Goal: Task Accomplishment & Management: Manage account settings

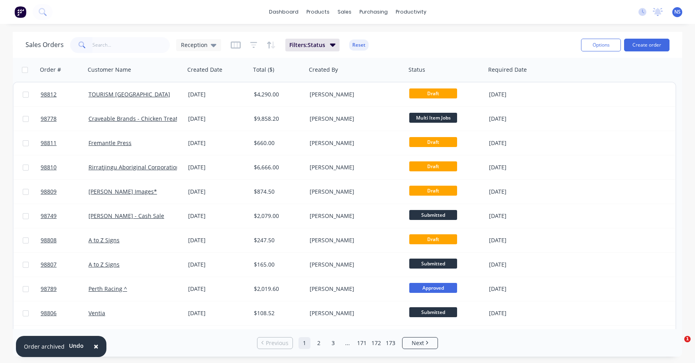
click at [120, 47] on input "text" at bounding box center [131, 45] width 78 height 16
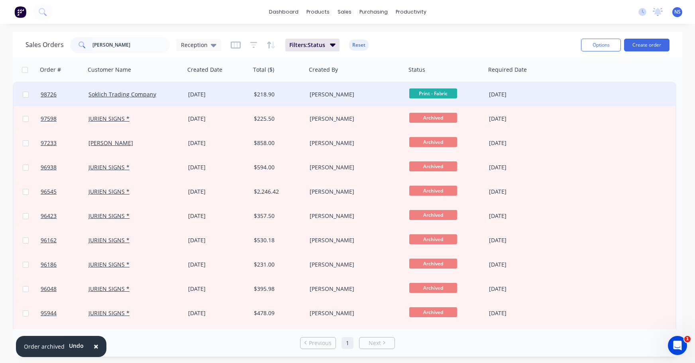
type input "[PERSON_NAME]"
click at [182, 94] on div "Soklich Trading Company" at bounding box center [135, 94] width 100 height 24
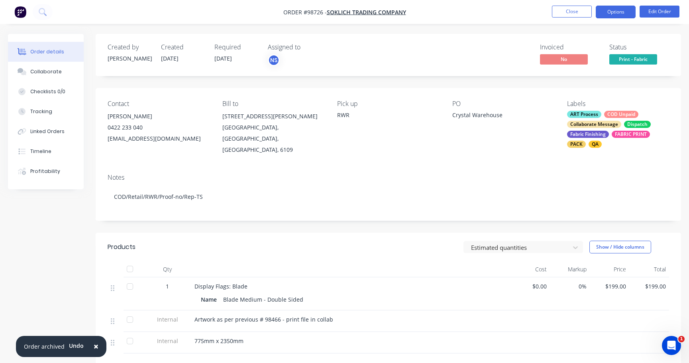
click at [610, 11] on button "Options" at bounding box center [616, 12] width 40 height 13
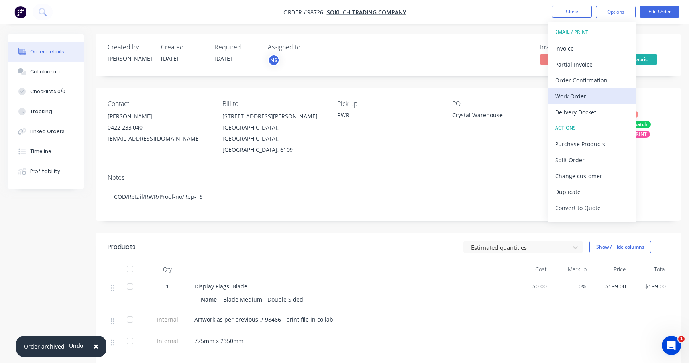
click at [576, 96] on div "Work Order" at bounding box center [591, 96] width 73 height 12
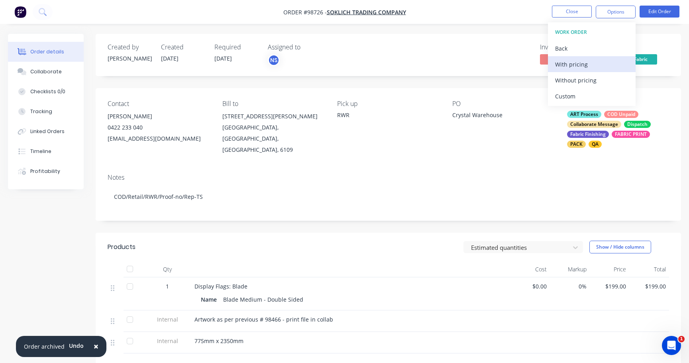
click at [566, 64] on div "With pricing" at bounding box center [591, 65] width 73 height 12
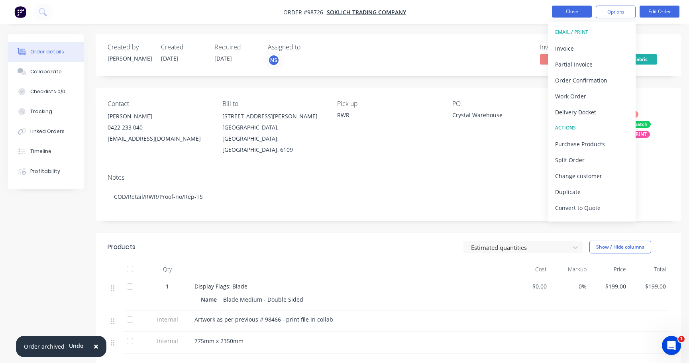
click at [573, 10] on button "Close" at bounding box center [572, 12] width 40 height 12
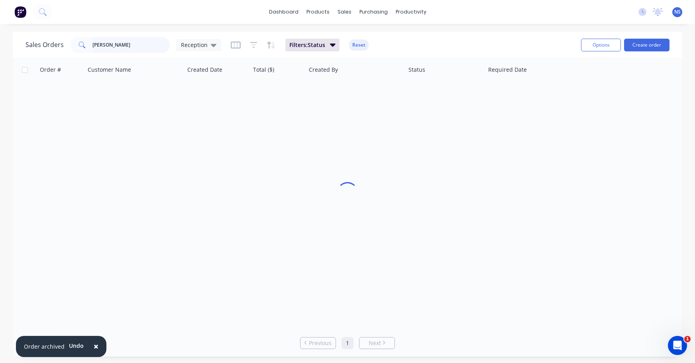
click at [130, 47] on input "[PERSON_NAME]" at bounding box center [131, 45] width 78 height 16
drag, startPoint x: 90, startPoint y: 42, endPoint x: 82, endPoint y: 41, distance: 7.2
click at [82, 41] on div "[PERSON_NAME]" at bounding box center [120, 45] width 100 height 16
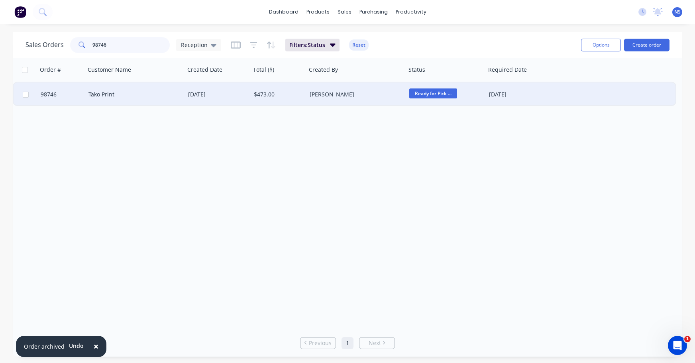
type input "98746"
click at [136, 96] on div "Tako Print" at bounding box center [132, 94] width 88 height 8
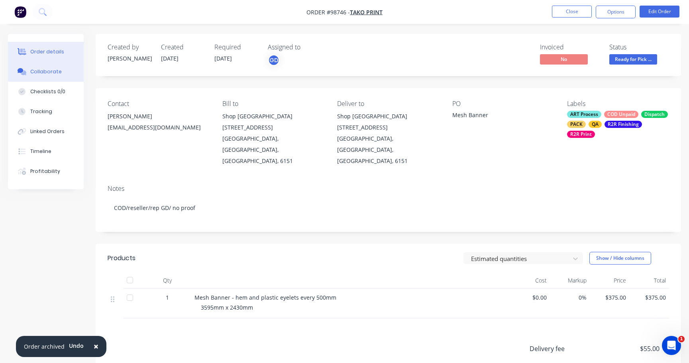
click at [47, 71] on div "Collaborate" at bounding box center [45, 71] width 31 height 7
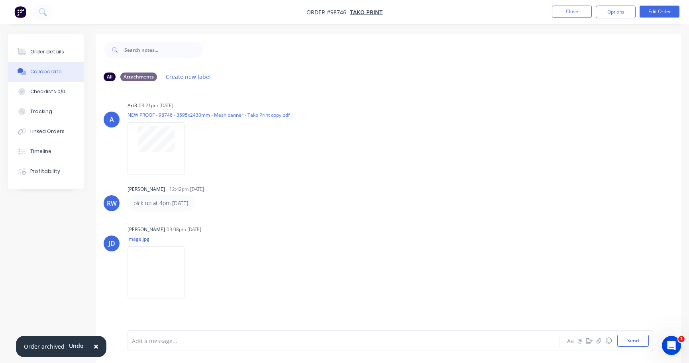
click at [274, 338] on div at bounding box center [325, 341] width 387 height 8
click at [41, 50] on div "Order details" at bounding box center [47, 51] width 34 height 7
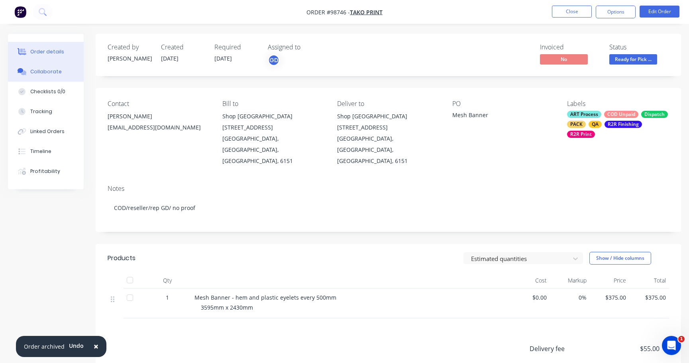
click at [48, 73] on div "Collaborate" at bounding box center [45, 71] width 31 height 7
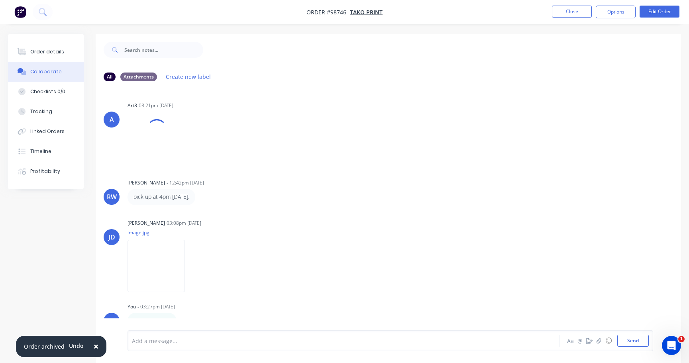
click at [200, 337] on div at bounding box center [325, 341] width 387 height 8
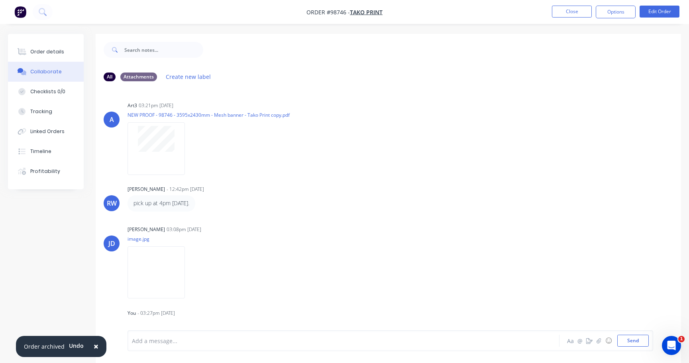
scroll to position [5, 0]
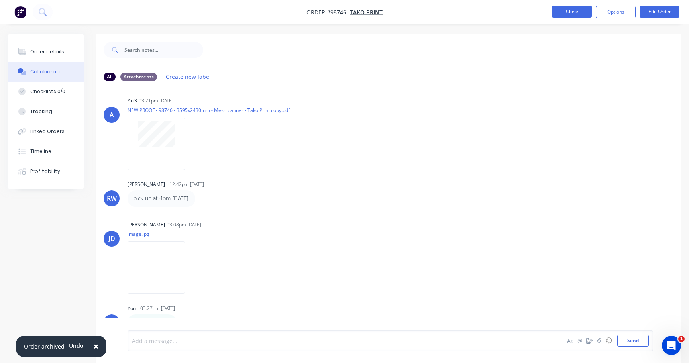
click at [564, 10] on button "Close" at bounding box center [572, 12] width 40 height 12
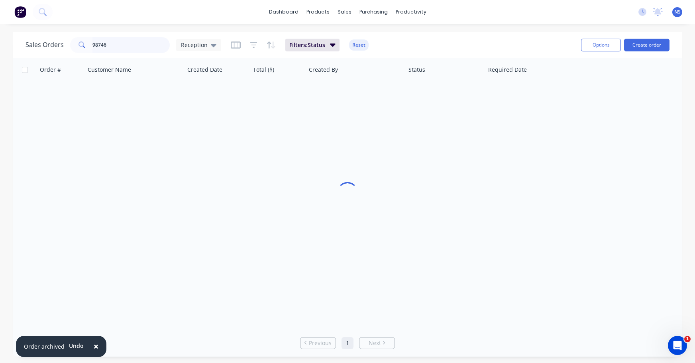
click at [123, 46] on input "98746" at bounding box center [131, 45] width 78 height 16
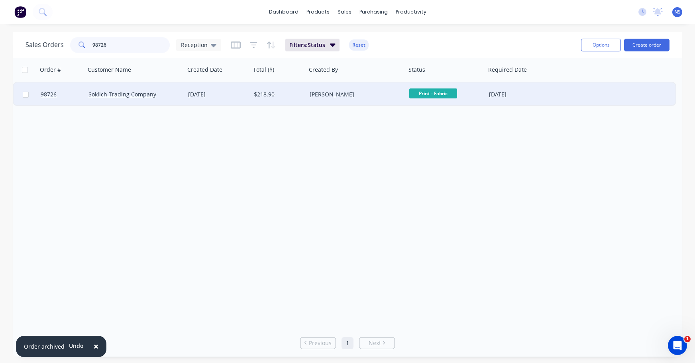
type input "98726"
click at [171, 95] on div "Soklich Trading Company" at bounding box center [132, 94] width 88 height 8
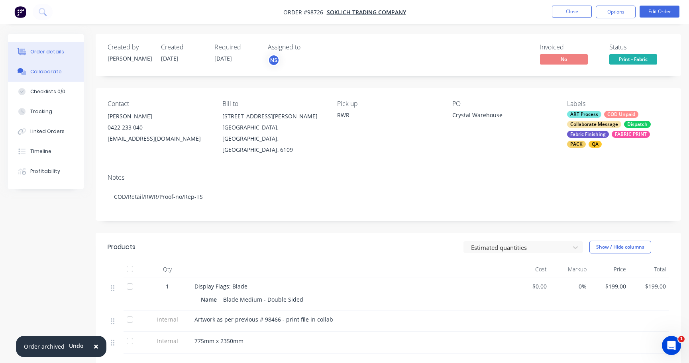
click at [62, 71] on button "Collaborate" at bounding box center [46, 72] width 76 height 20
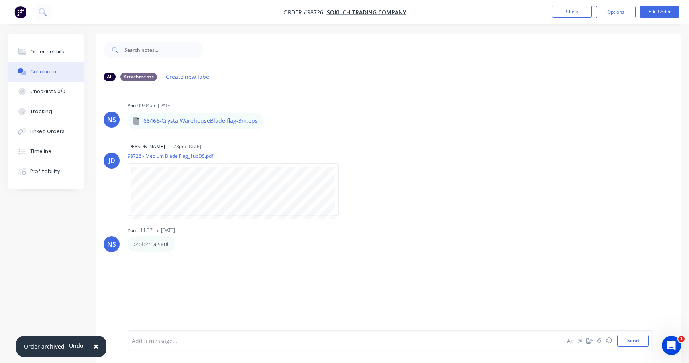
click at [182, 341] on div at bounding box center [325, 341] width 387 height 8
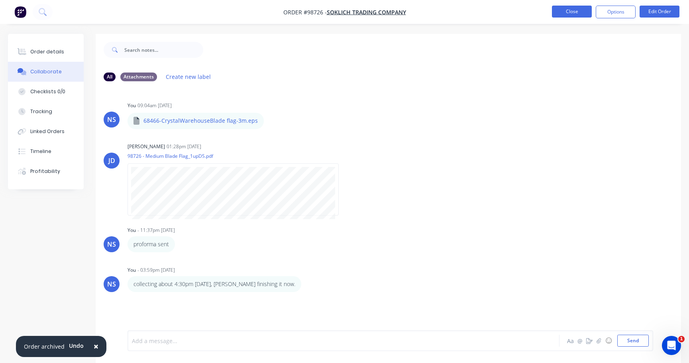
click at [570, 11] on button "Close" at bounding box center [572, 12] width 40 height 12
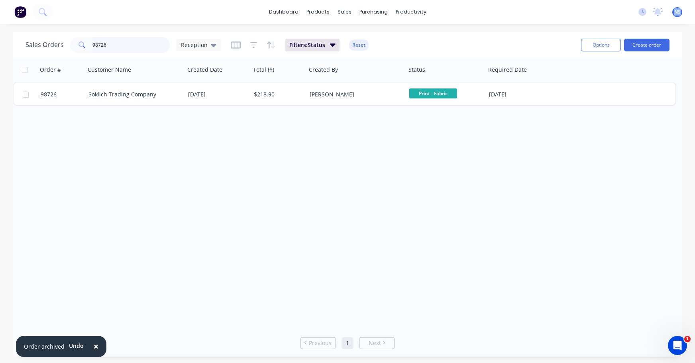
click at [117, 43] on input "98726" at bounding box center [131, 45] width 78 height 16
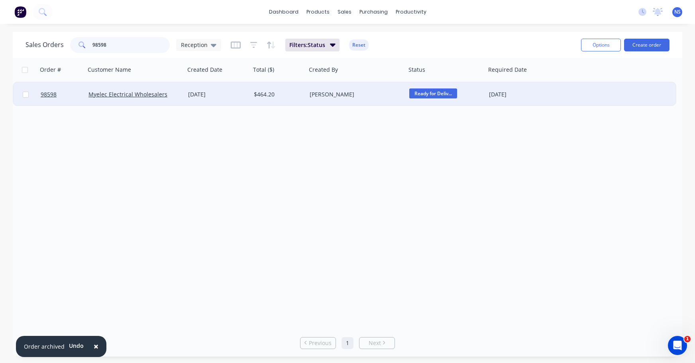
type input "98598"
click at [178, 93] on div "Myelec Electrical Wholesalers" at bounding box center [134, 94] width 93 height 8
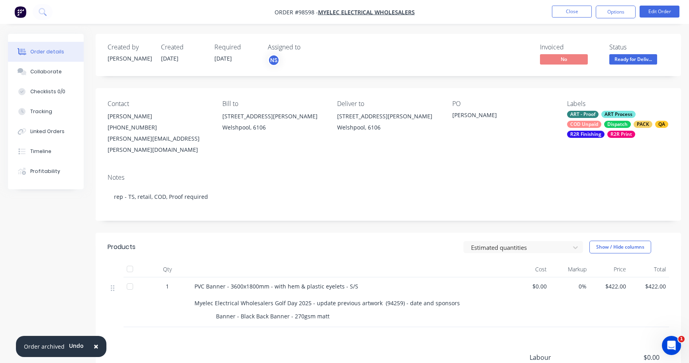
click at [599, 120] on div "ART - Proof ART Process COD Unpaid Dispatch PACK QA R2R Finishing R2R Print" at bounding box center [618, 124] width 102 height 27
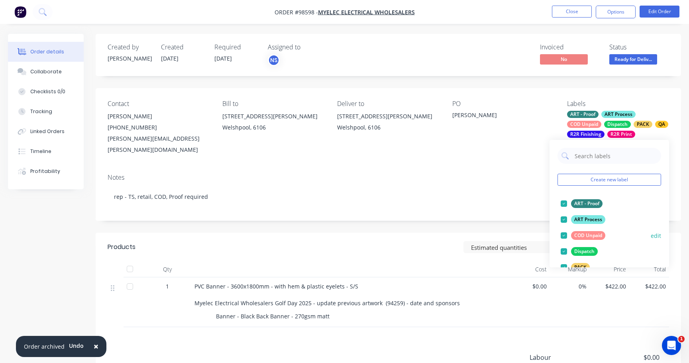
click at [564, 236] on div at bounding box center [564, 235] width 16 height 16
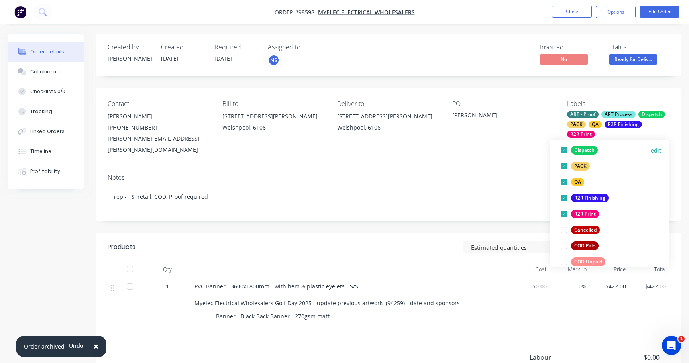
scroll to position [86, 0]
click at [564, 243] on div at bounding box center [564, 245] width 16 height 16
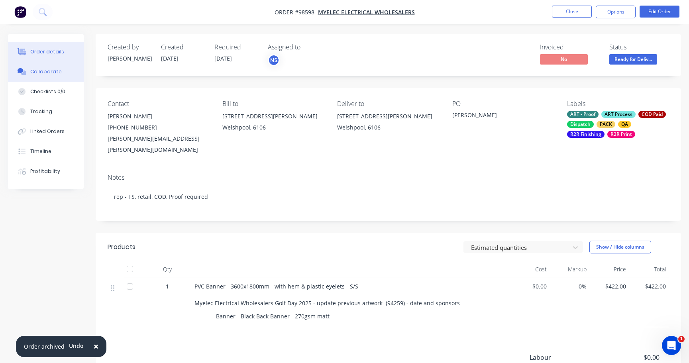
click at [54, 70] on div "Collaborate" at bounding box center [45, 71] width 31 height 7
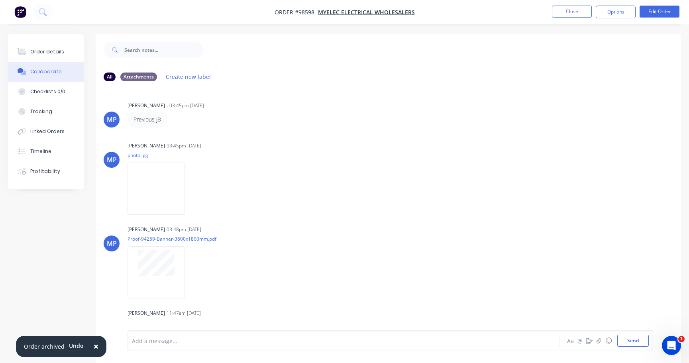
scroll to position [55, 0]
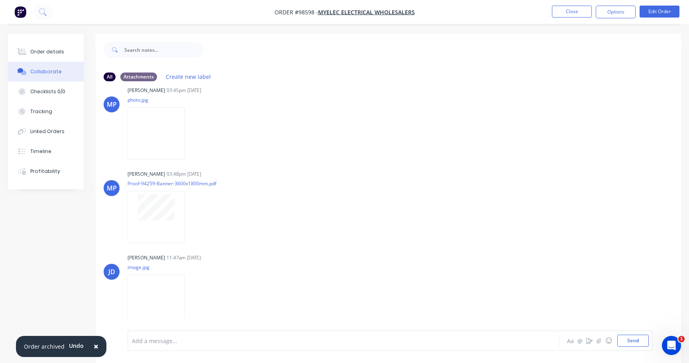
click at [202, 340] on div at bounding box center [325, 341] width 387 height 8
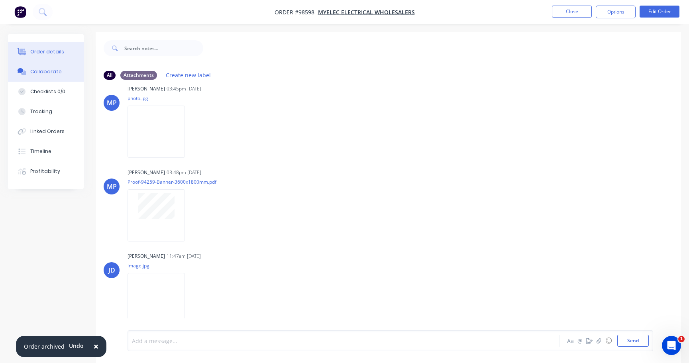
click at [54, 50] on div "Order details" at bounding box center [47, 51] width 34 height 7
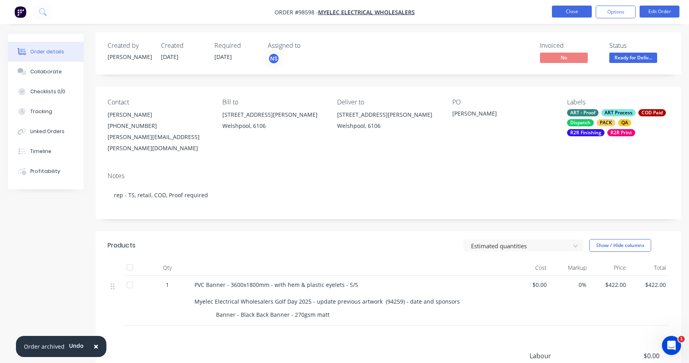
click at [575, 13] on button "Close" at bounding box center [572, 12] width 40 height 12
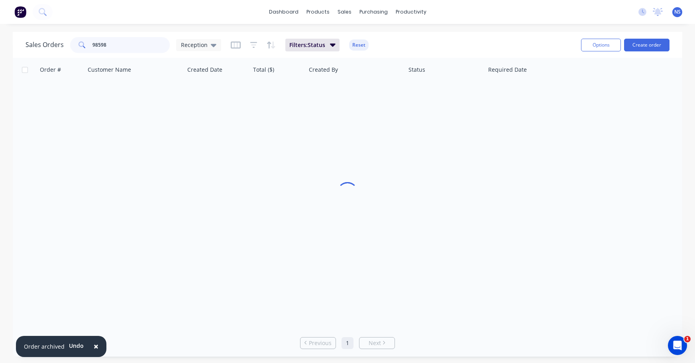
click at [135, 45] on input "98598" at bounding box center [131, 45] width 78 height 16
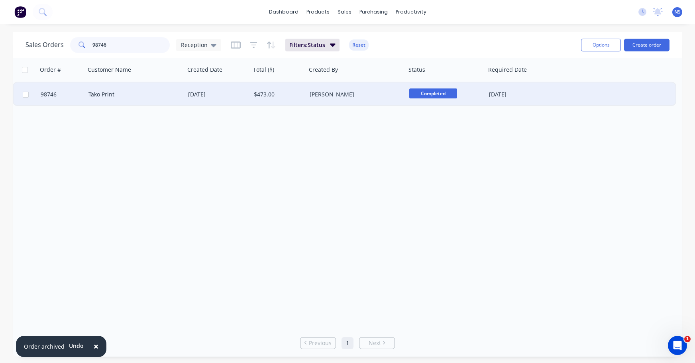
type input "98746"
click at [366, 92] on div "[PERSON_NAME]" at bounding box center [354, 94] width 88 height 8
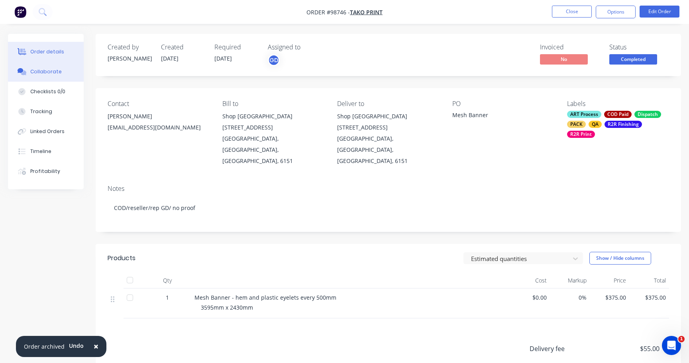
click at [45, 69] on div "Collaborate" at bounding box center [45, 71] width 31 height 7
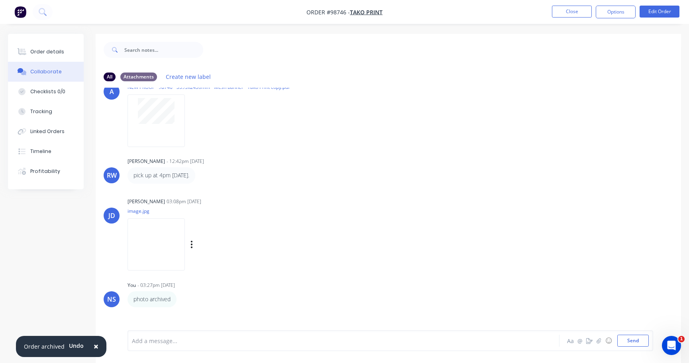
scroll to position [45, 0]
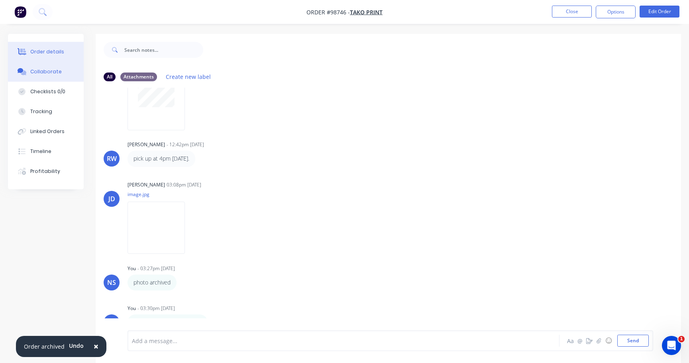
click at [44, 49] on div "Order details" at bounding box center [47, 51] width 34 height 7
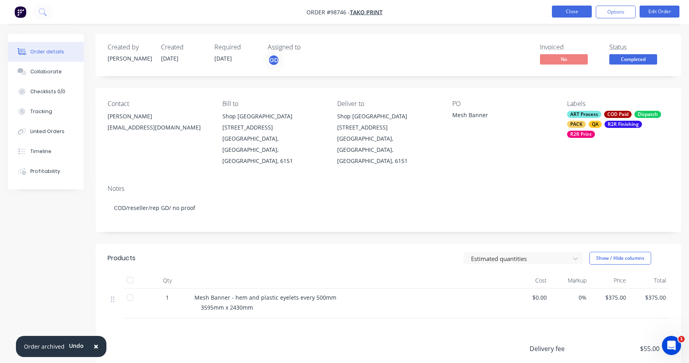
click at [570, 13] on button "Close" at bounding box center [572, 12] width 40 height 12
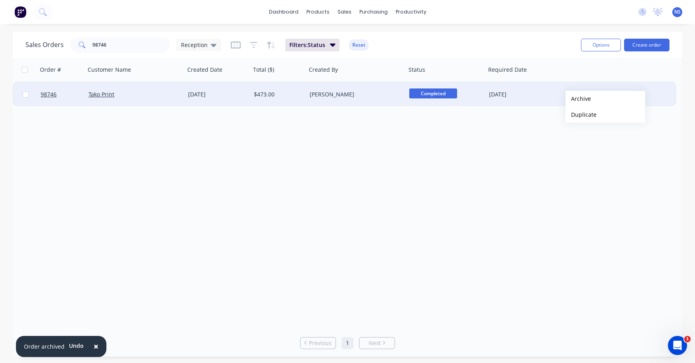
click at [578, 99] on button "Archive" at bounding box center [605, 99] width 80 height 16
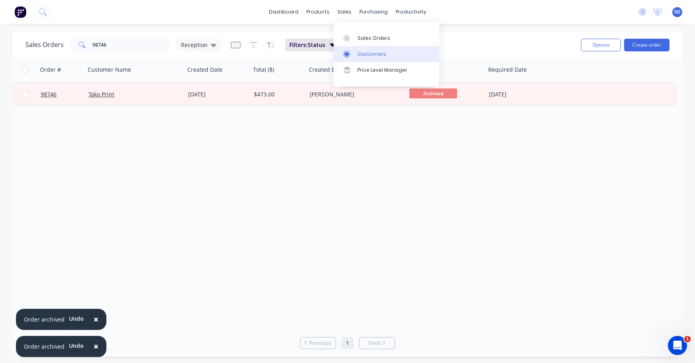
click at [369, 51] on div "Customers" at bounding box center [371, 54] width 29 height 7
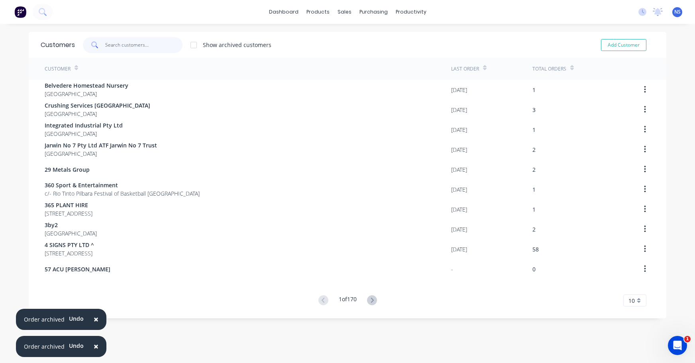
click at [133, 47] on input "text" at bounding box center [144, 45] width 78 height 16
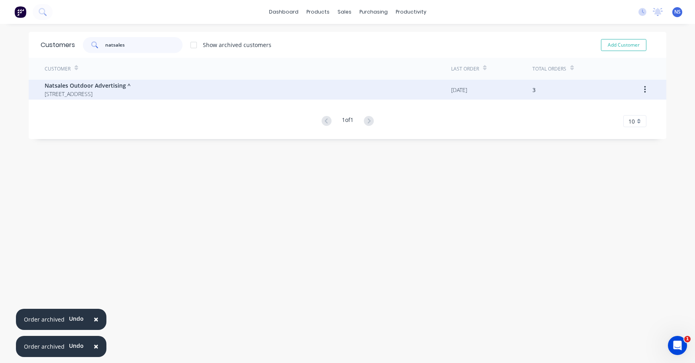
type input "natsales"
click at [131, 90] on span "[STREET_ADDRESS]" at bounding box center [88, 94] width 86 height 8
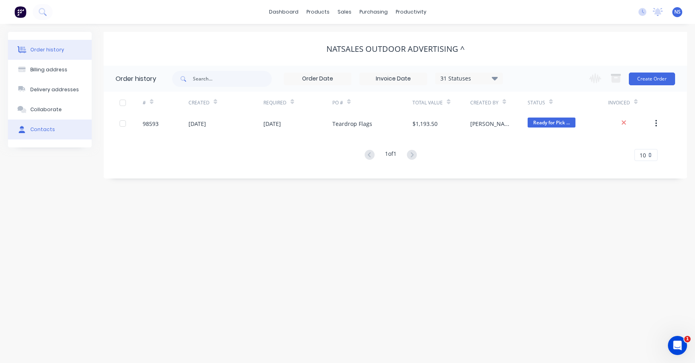
click at [53, 131] on button "Contacts" at bounding box center [50, 130] width 84 height 20
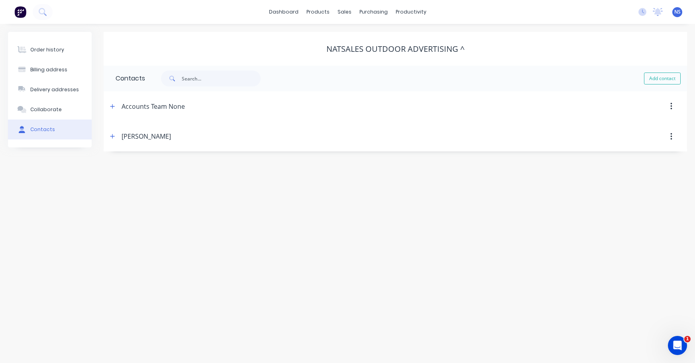
click at [670, 136] on icon "button" at bounding box center [671, 136] width 2 height 7
click at [184, 139] on div "[PERSON_NAME]" at bounding box center [325, 136] width 435 height 14
click at [112, 134] on icon "button" at bounding box center [112, 136] width 4 height 4
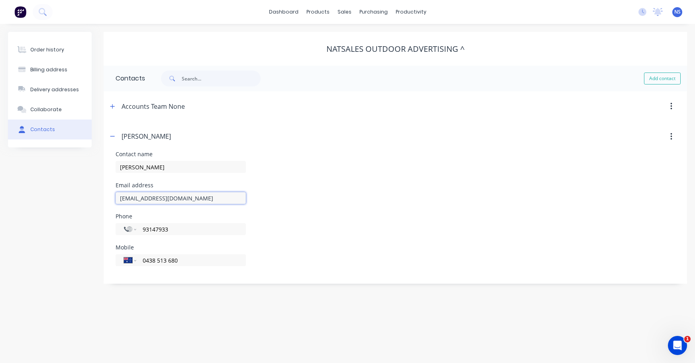
click at [135, 199] on input "[EMAIL_ADDRESS][DOMAIN_NAME]" at bounding box center [181, 198] width 130 height 12
type input "[PERSON_NAME][EMAIL_ADDRESS][DOMAIN_NAME]"
click at [671, 137] on icon "button" at bounding box center [671, 136] width 2 height 9
click at [461, 210] on div "Email address [PERSON_NAME][EMAIL_ADDRESS][DOMAIN_NAME]" at bounding box center [395, 197] width 559 height 31
click at [142, 231] on input "93147933" at bounding box center [190, 229] width 96 height 9
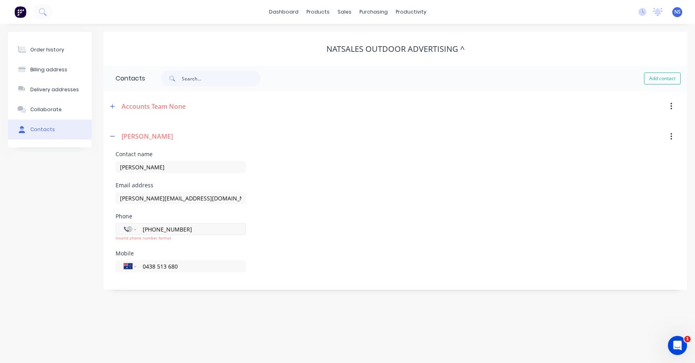
type input "[PHONE_NUMBER]"
click at [134, 231] on select "International [GEOGRAPHIC_DATA] [GEOGRAPHIC_DATA] [GEOGRAPHIC_DATA] [GEOGRAPHIC…" at bounding box center [130, 228] width 12 height 11
select select "AU"
click at [323, 218] on div "Phone International [GEOGRAPHIC_DATA] [GEOGRAPHIC_DATA] [GEOGRAPHIC_DATA] [GEOG…" at bounding box center [395, 232] width 559 height 37
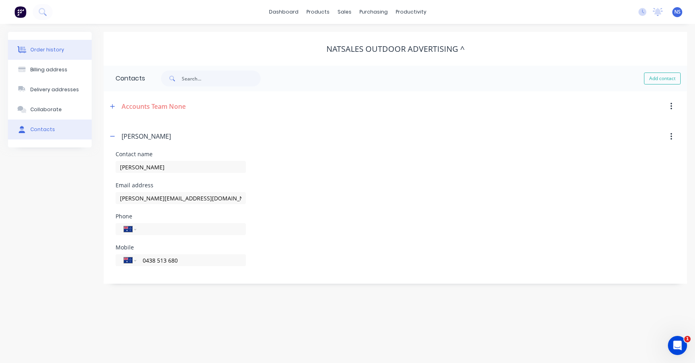
click at [45, 51] on div "Order history" at bounding box center [47, 49] width 34 height 7
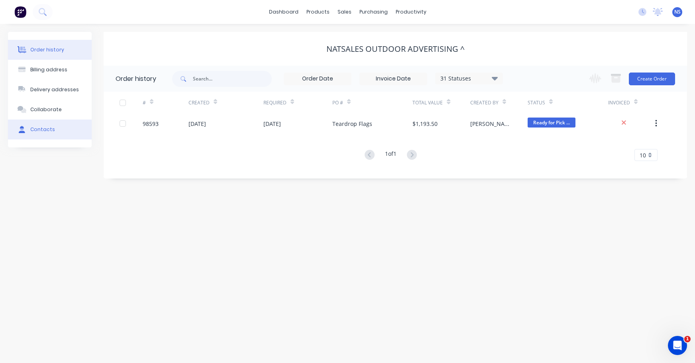
click at [53, 131] on button "Contacts" at bounding box center [50, 130] width 84 height 20
select select "AU"
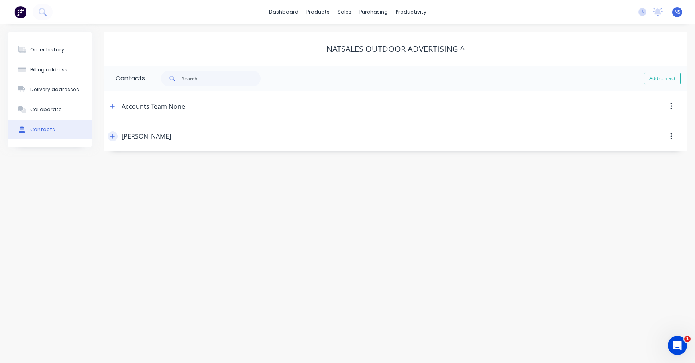
click at [114, 137] on icon "button" at bounding box center [112, 136] width 5 height 6
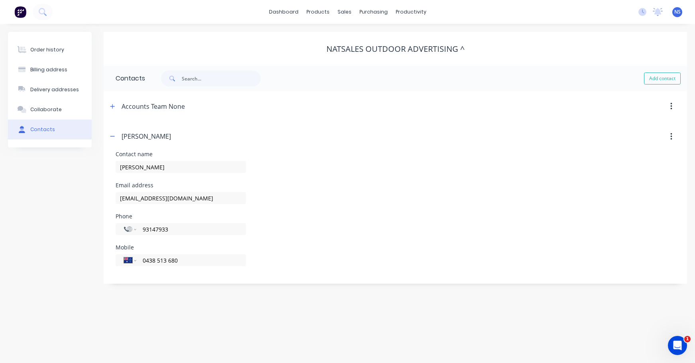
click at [672, 105] on button "button" at bounding box center [671, 106] width 19 height 14
click at [579, 47] on div "Natsales Outdoor Advertising ^" at bounding box center [395, 49] width 583 height 10
click at [22, 10] on img at bounding box center [20, 12] width 12 height 12
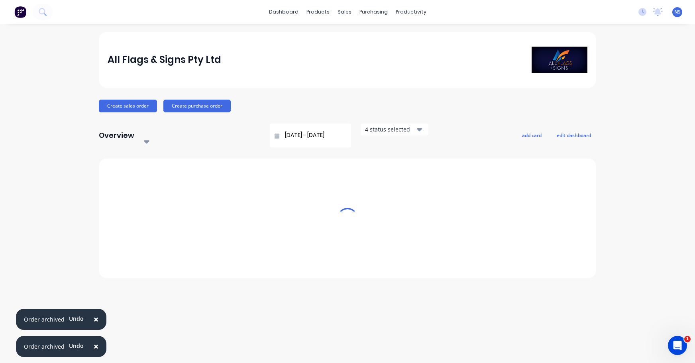
click at [96, 319] on span "×" at bounding box center [96, 319] width 5 height 11
click at [94, 345] on span "×" at bounding box center [96, 346] width 5 height 11
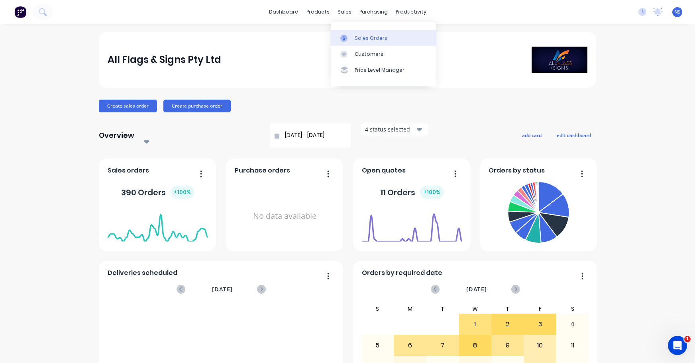
click at [368, 36] on div "Sales Orders" at bounding box center [371, 38] width 33 height 7
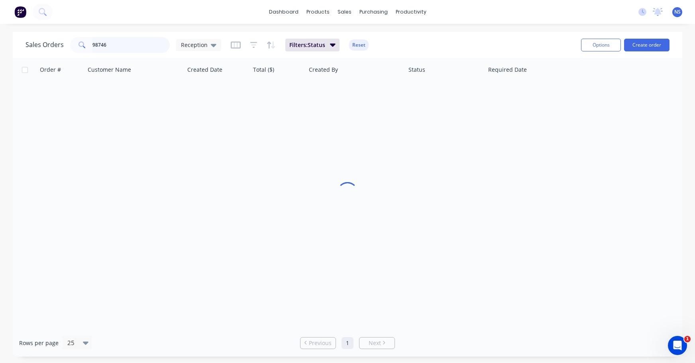
click at [139, 48] on input "98746" at bounding box center [131, 45] width 78 height 16
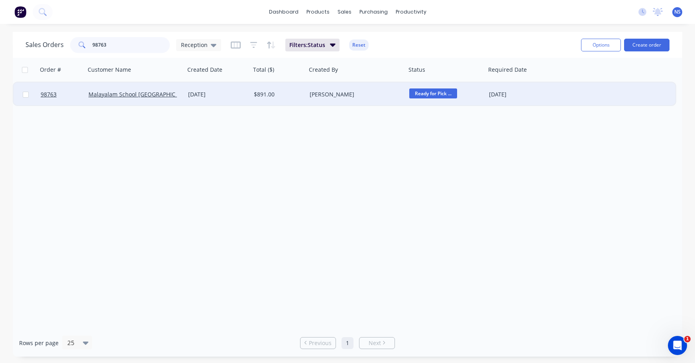
type input "98763"
click at [374, 96] on div "[PERSON_NAME]" at bounding box center [354, 94] width 88 height 8
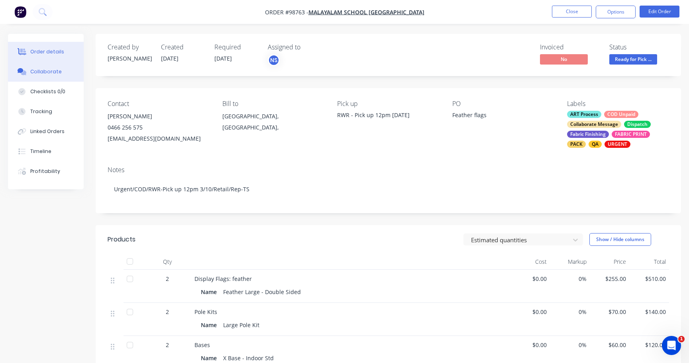
click at [56, 72] on div "Collaborate" at bounding box center [45, 71] width 31 height 7
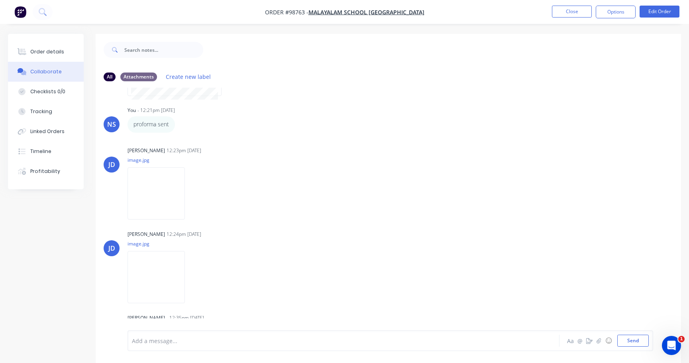
scroll to position [172, 0]
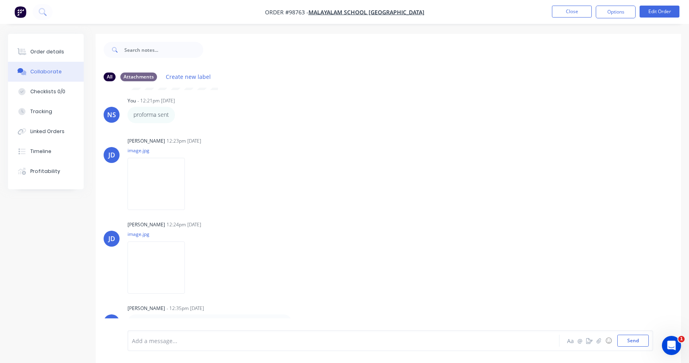
click at [178, 343] on div at bounding box center [325, 341] width 387 height 8
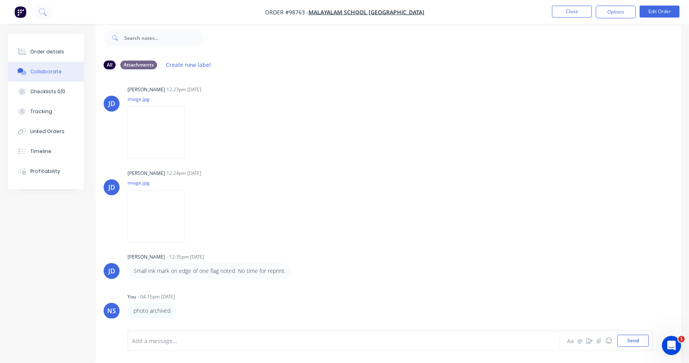
scroll to position [212, 0]
click at [47, 49] on div "Order details" at bounding box center [47, 51] width 34 height 7
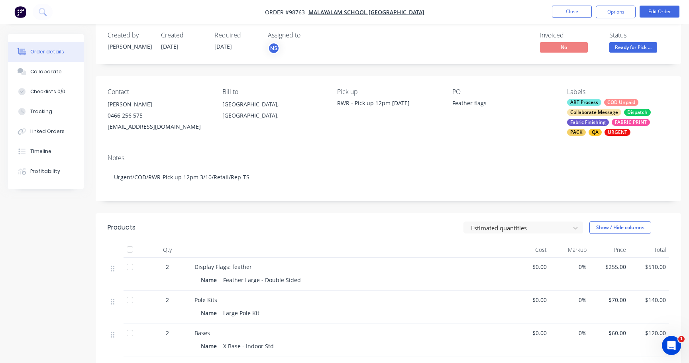
click at [601, 104] on div "ART Process COD Unpaid Collaborate Message Dispatch Fabric Finishing FABRIC PRI…" at bounding box center [618, 117] width 102 height 37
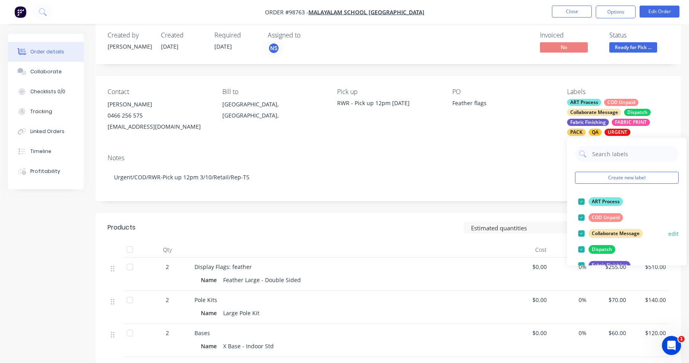
click at [582, 218] on div at bounding box center [581, 218] width 16 height 16
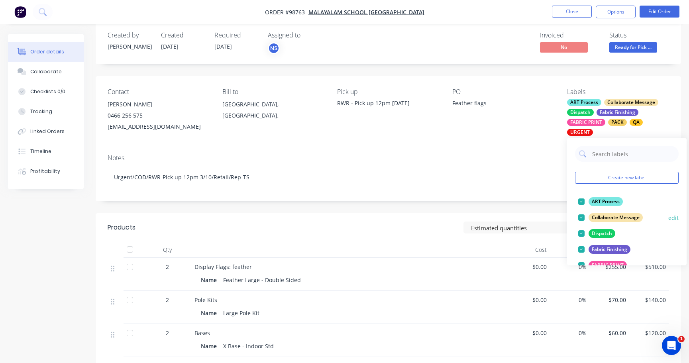
scroll to position [149, 0]
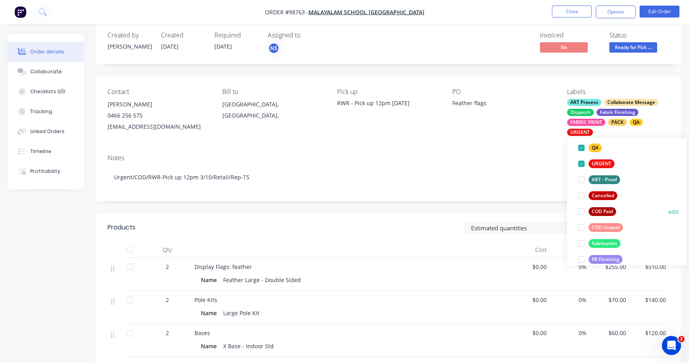
click at [580, 212] on div at bounding box center [581, 212] width 16 height 16
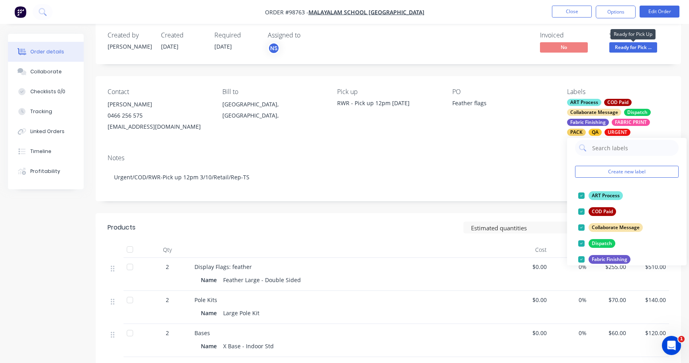
click at [627, 43] on span "Ready for Pick ..." at bounding box center [633, 47] width 48 height 10
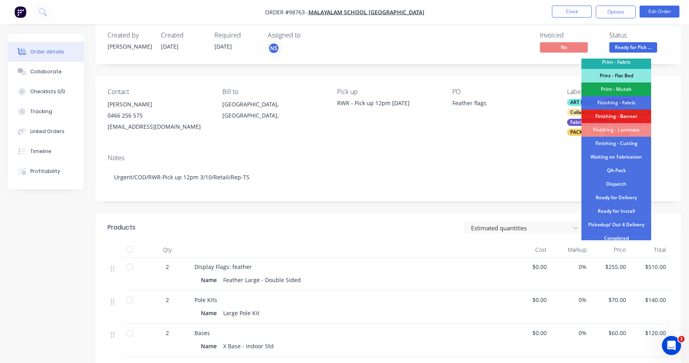
scroll to position [132, 0]
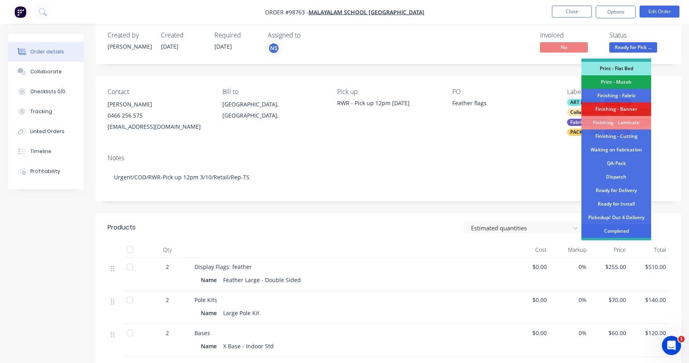
click at [622, 231] on div "Completed" at bounding box center [616, 231] width 70 height 14
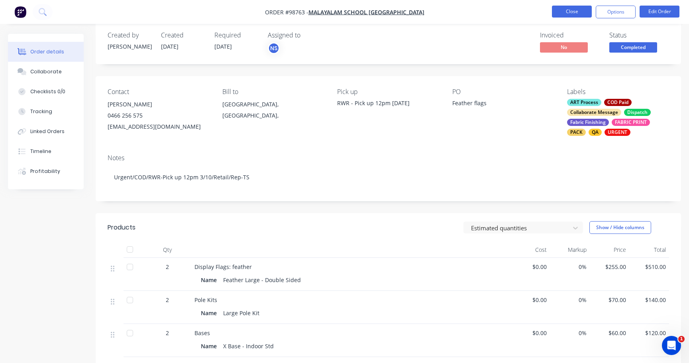
click at [575, 12] on button "Close" at bounding box center [572, 12] width 40 height 12
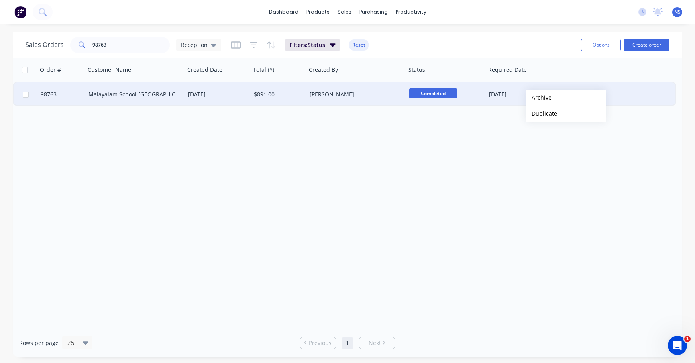
click at [539, 98] on button "Archive" at bounding box center [566, 98] width 80 height 16
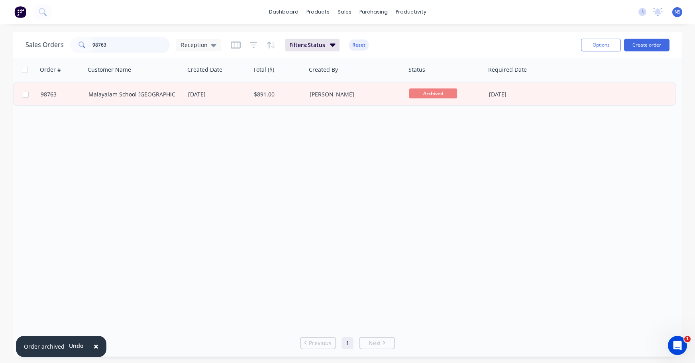
click at [117, 43] on input "98763" at bounding box center [131, 45] width 78 height 16
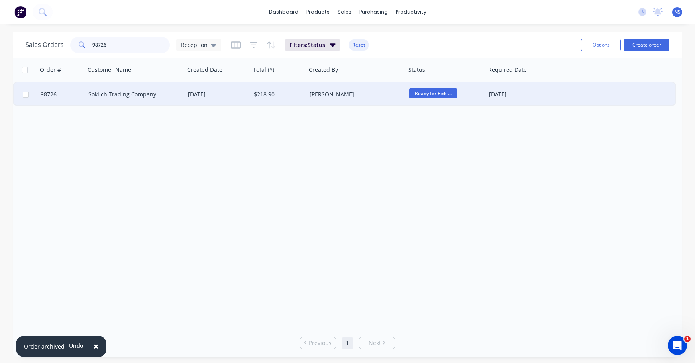
type input "98726"
click at [176, 93] on div "Soklich Trading Company" at bounding box center [132, 94] width 88 height 8
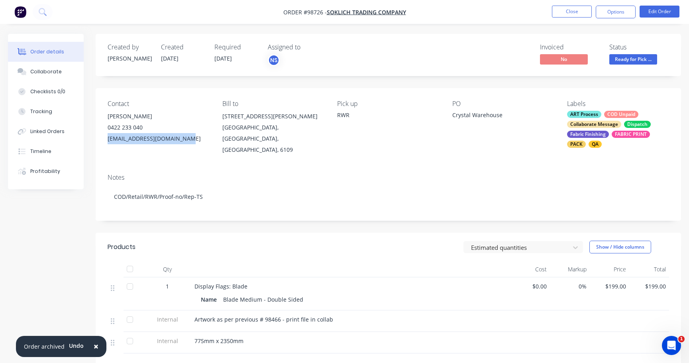
drag, startPoint x: 105, startPoint y: 138, endPoint x: 170, endPoint y: 137, distance: 65.0
click at [180, 139] on div "Contact [PERSON_NAME] 0422 233 040 [EMAIL_ADDRESS][DOMAIN_NAME] Bill to [STREET…" at bounding box center [388, 127] width 585 height 79
copy div "[EMAIL_ADDRESS][DOMAIN_NAME]"
click at [40, 73] on div "Collaborate" at bounding box center [45, 71] width 31 height 7
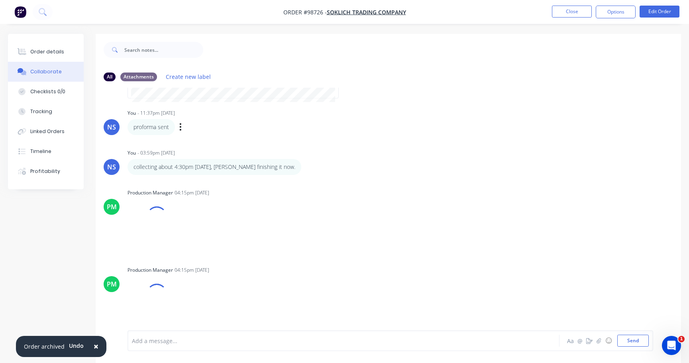
scroll to position [12, 0]
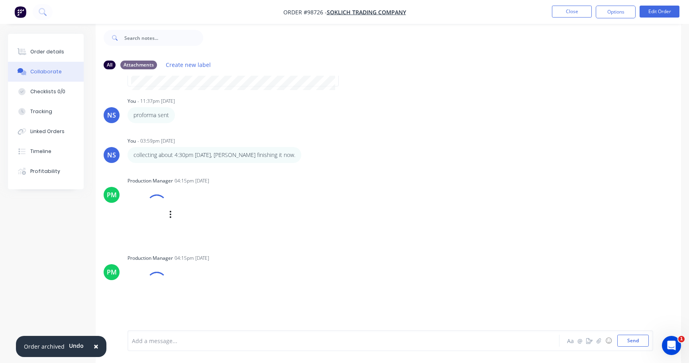
drag, startPoint x: 155, startPoint y: 214, endPoint x: 462, endPoint y: 212, distance: 306.7
click at [474, 212] on div "PM Production Manager 04:15pm [DATE] IMG_9185.HEIC Labels Download" at bounding box center [388, 207] width 585 height 65
click at [423, 210] on div "PM Production Manager 04:15pm [DATE] IMG_9185.HEIC Labels Download" at bounding box center [388, 207] width 585 height 65
click at [57, 52] on div "Order details" at bounding box center [47, 51] width 34 height 7
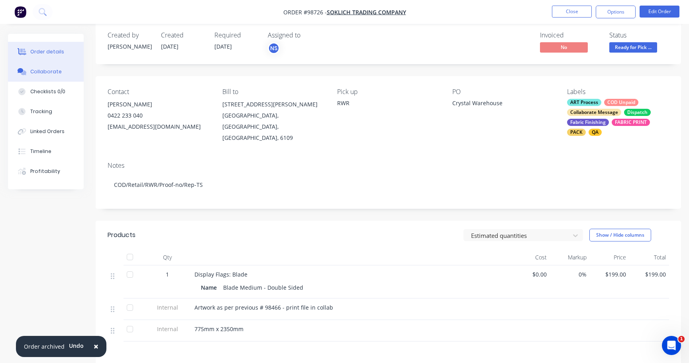
click at [47, 74] on div "Collaborate" at bounding box center [45, 71] width 31 height 7
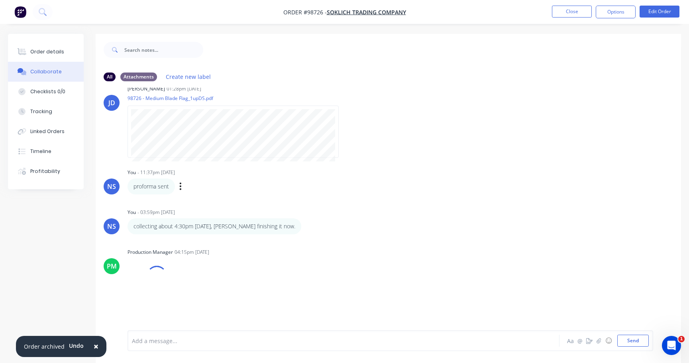
scroll to position [117, 0]
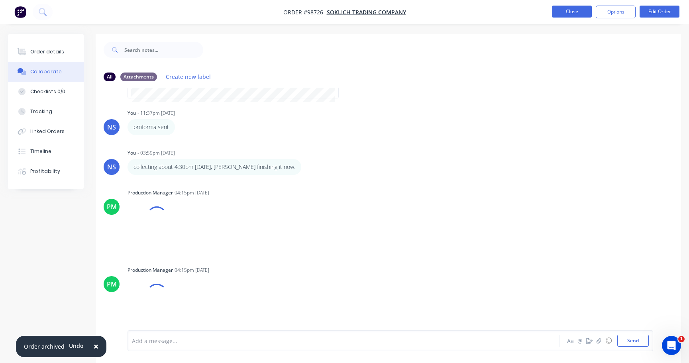
click at [572, 11] on button "Close" at bounding box center [572, 12] width 40 height 12
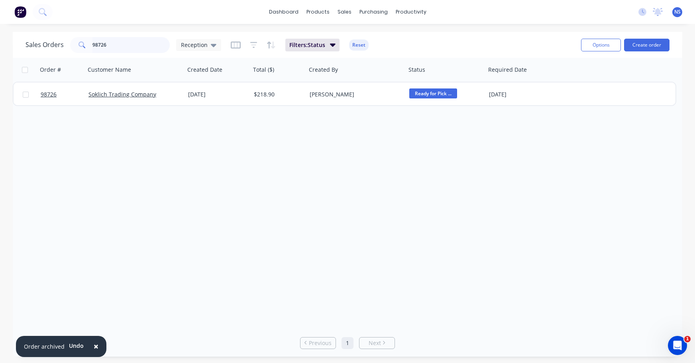
click at [127, 44] on input "98726" at bounding box center [131, 45] width 78 height 16
type input "98628"
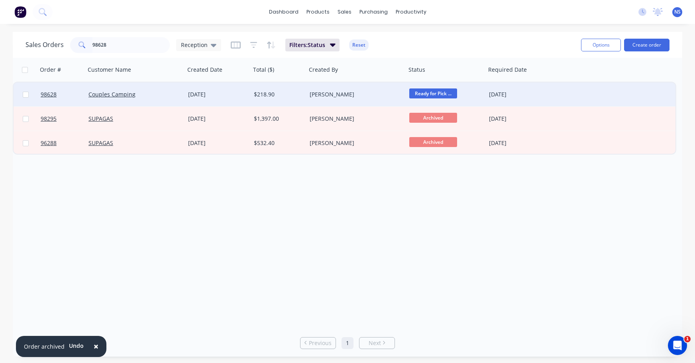
click at [151, 96] on div "Couples Camping" at bounding box center [132, 94] width 88 height 8
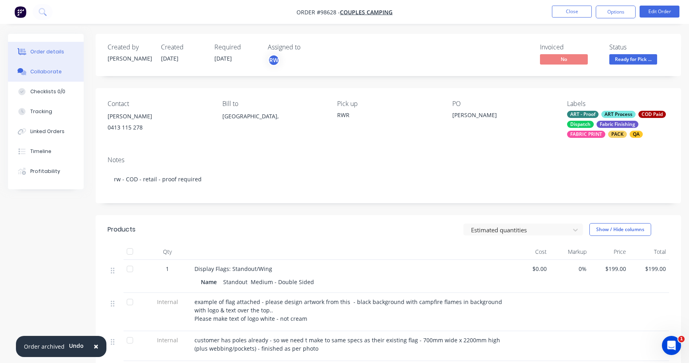
click at [47, 70] on div "Collaborate" at bounding box center [45, 71] width 31 height 7
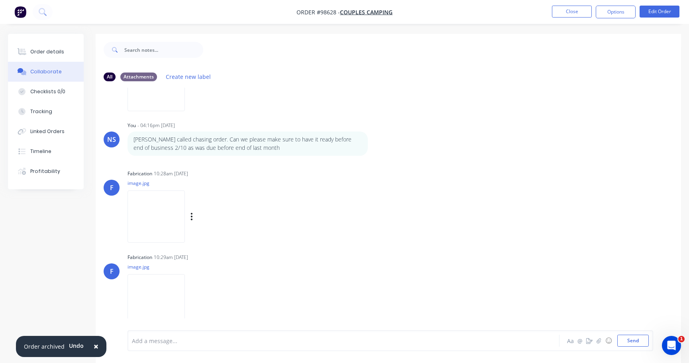
scroll to position [12, 0]
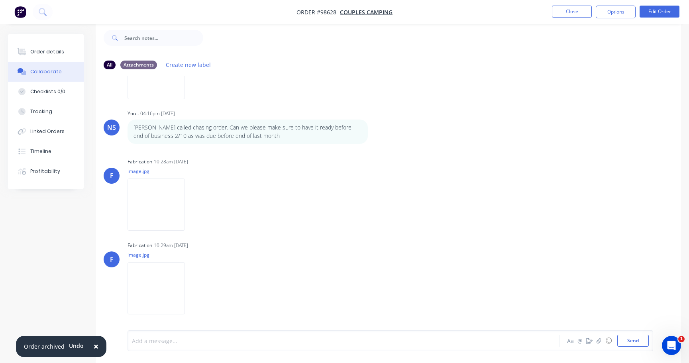
click at [136, 345] on div at bounding box center [325, 341] width 387 height 8
click at [48, 50] on div "Order details" at bounding box center [47, 51] width 34 height 7
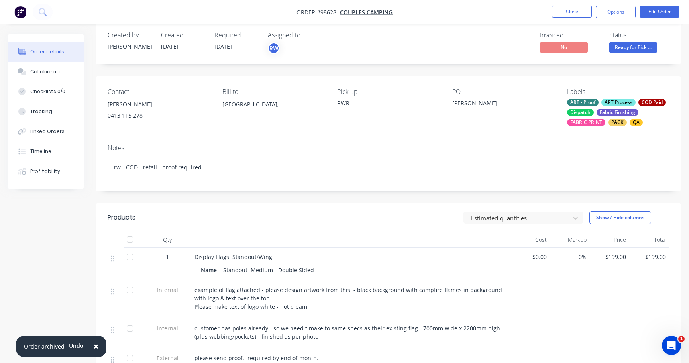
click at [632, 47] on span "Ready for Pick ..." at bounding box center [633, 47] width 48 height 10
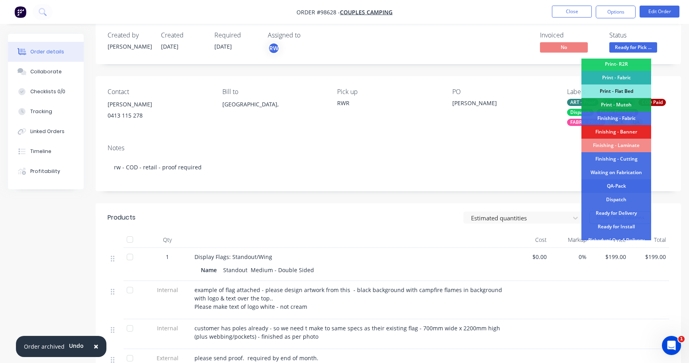
scroll to position [141, 0]
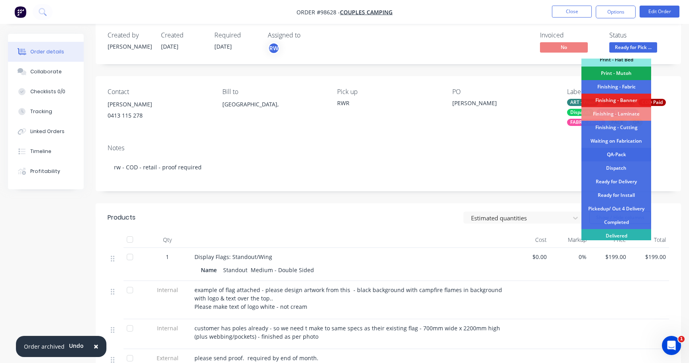
click at [606, 219] on div "Completed" at bounding box center [616, 223] width 70 height 14
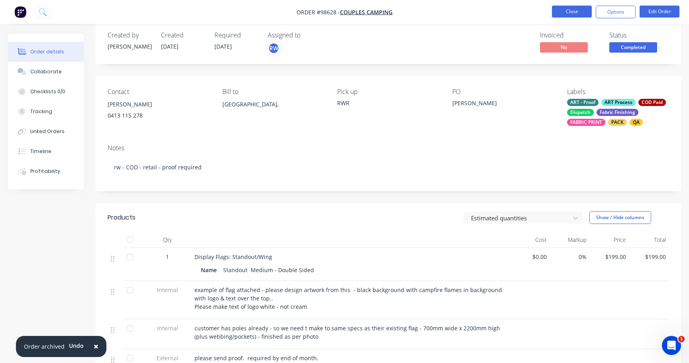
click at [568, 8] on button "Close" at bounding box center [572, 12] width 40 height 12
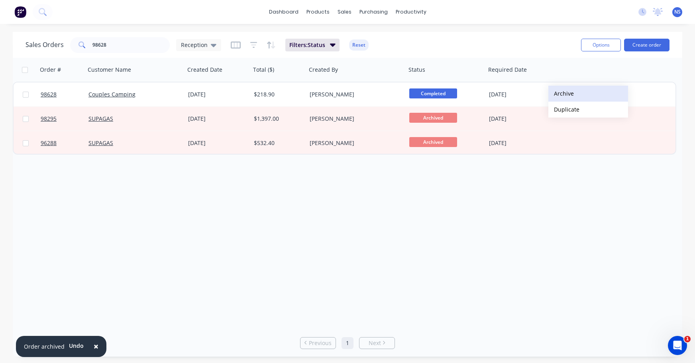
click at [570, 94] on button "Archive" at bounding box center [588, 94] width 80 height 16
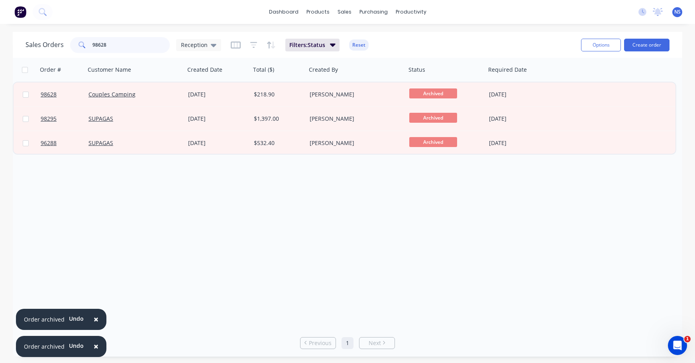
drag, startPoint x: 124, startPoint y: 47, endPoint x: 85, endPoint y: 39, distance: 39.9
click at [86, 38] on div "98628" at bounding box center [120, 45] width 100 height 16
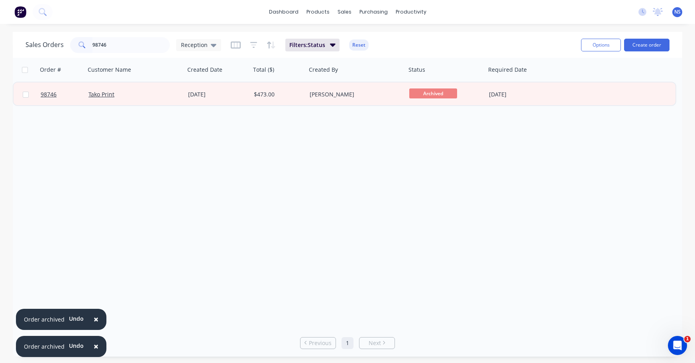
click at [94, 319] on span "×" at bounding box center [96, 319] width 5 height 11
click at [94, 348] on span "×" at bounding box center [96, 346] width 5 height 11
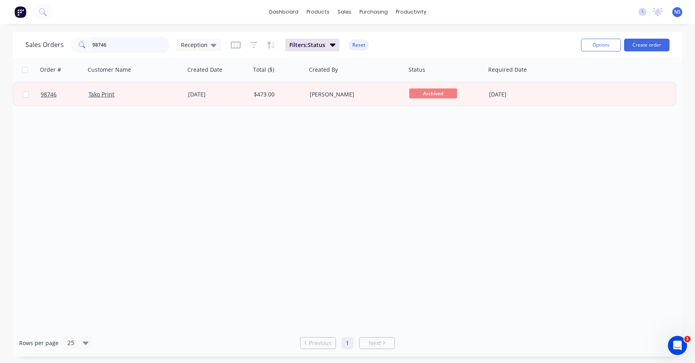
click at [120, 44] on input "98746" at bounding box center [131, 45] width 78 height 16
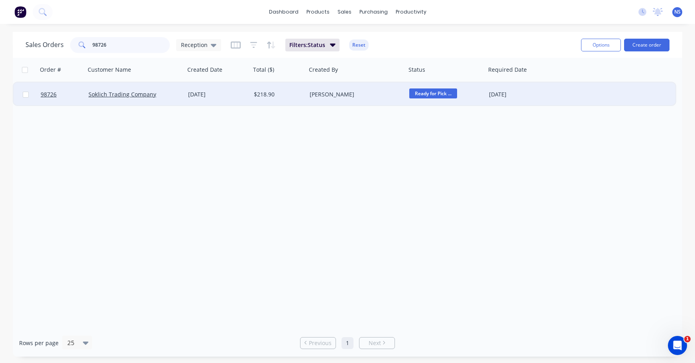
type input "98726"
click at [374, 97] on div "[PERSON_NAME]" at bounding box center [354, 94] width 88 height 8
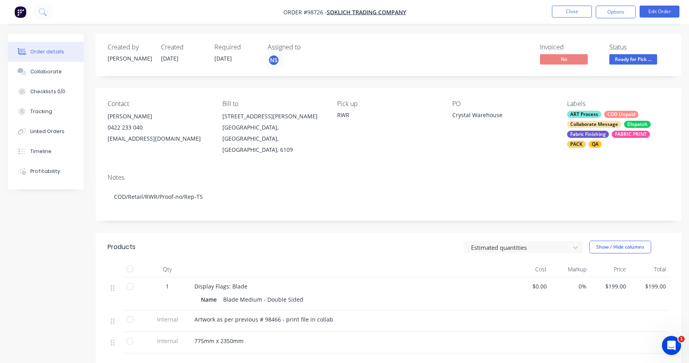
click at [602, 118] on div "ART Process COD Unpaid Collaborate Message Dispatch Fabric Finishing FABRIC PRI…" at bounding box center [618, 129] width 102 height 37
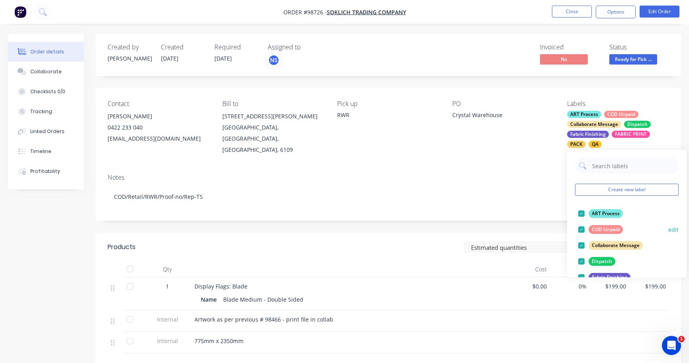
click at [580, 231] on div at bounding box center [581, 229] width 16 height 16
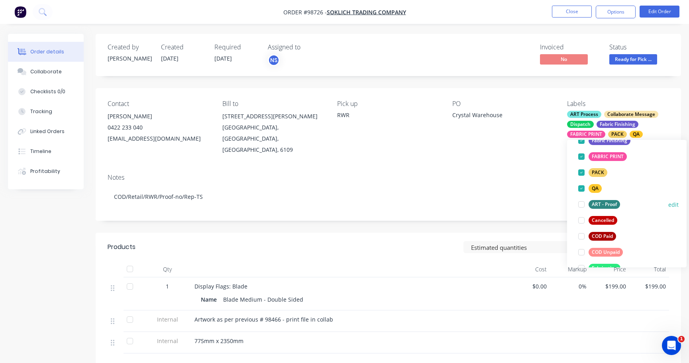
scroll to position [112, 0]
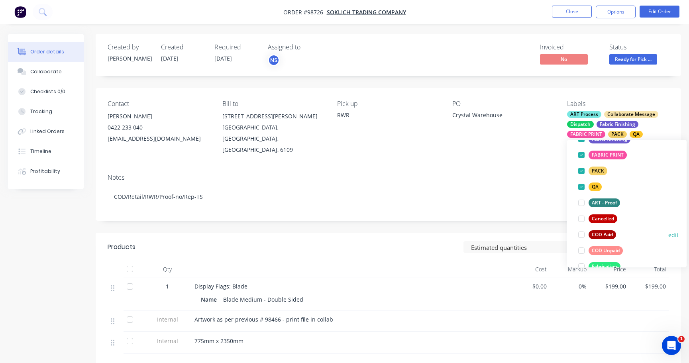
click at [582, 237] on div at bounding box center [581, 235] width 16 height 16
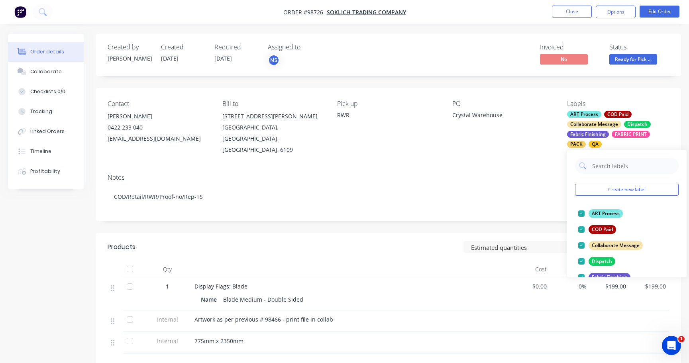
click at [635, 59] on span "Ready for Pick ..." at bounding box center [633, 59] width 48 height 10
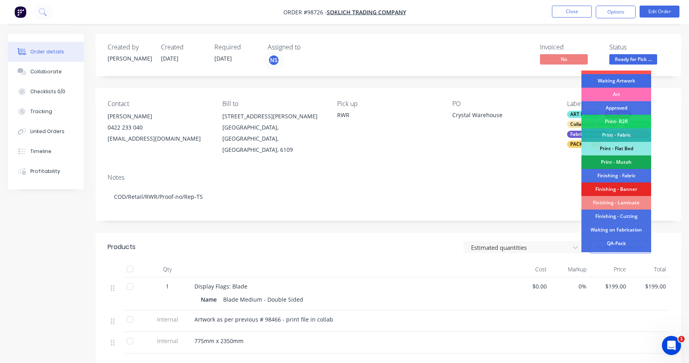
scroll to position [151, 0]
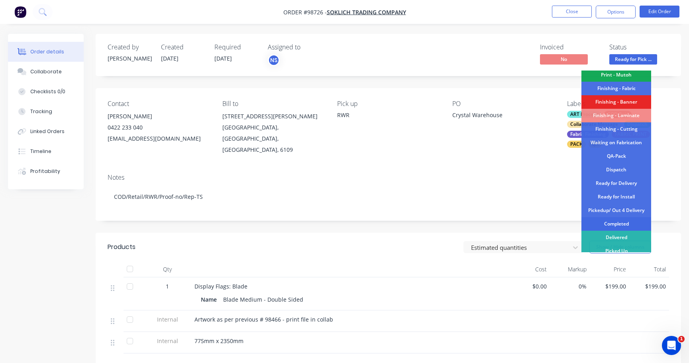
click at [616, 221] on div "Completed" at bounding box center [616, 224] width 70 height 14
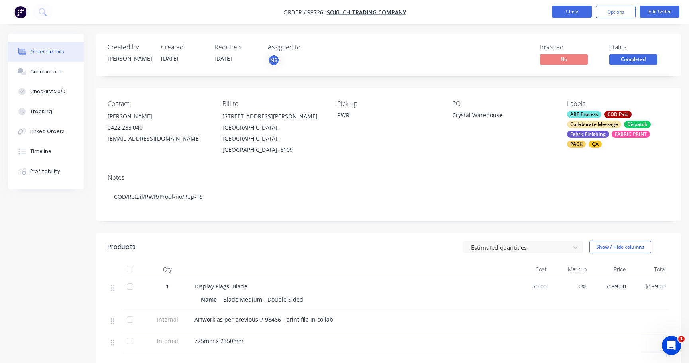
click at [574, 15] on button "Close" at bounding box center [572, 12] width 40 height 12
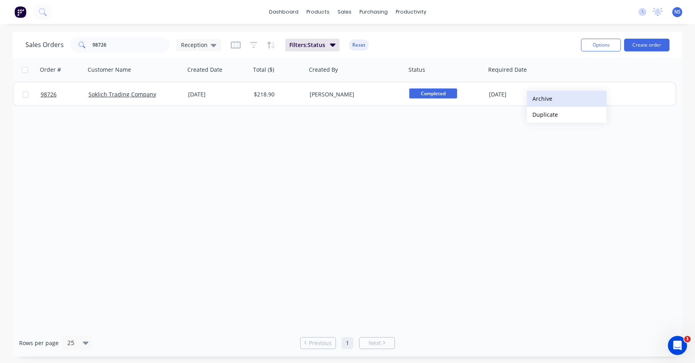
click at [540, 99] on button "Archive" at bounding box center [567, 99] width 80 height 16
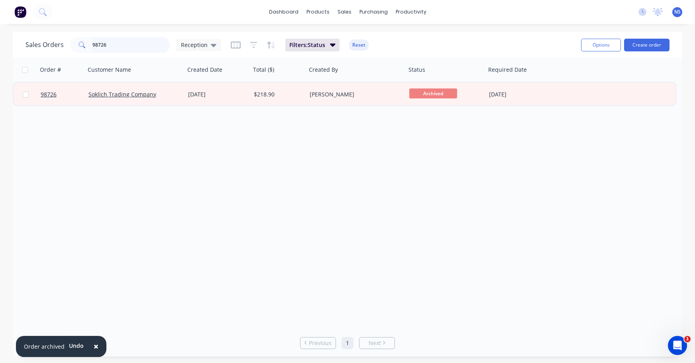
click at [123, 45] on input "98726" at bounding box center [131, 45] width 78 height 16
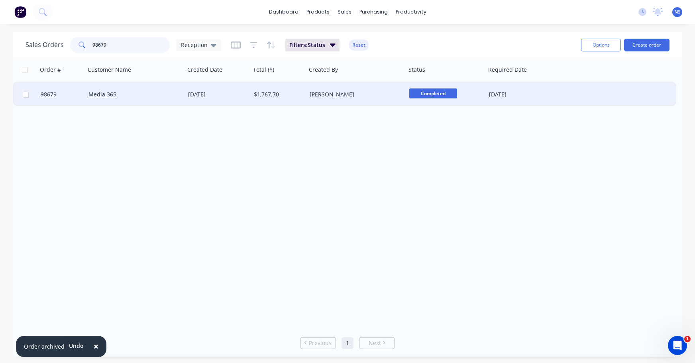
type input "98679"
click at [158, 96] on div "Media 365" at bounding box center [132, 94] width 88 height 8
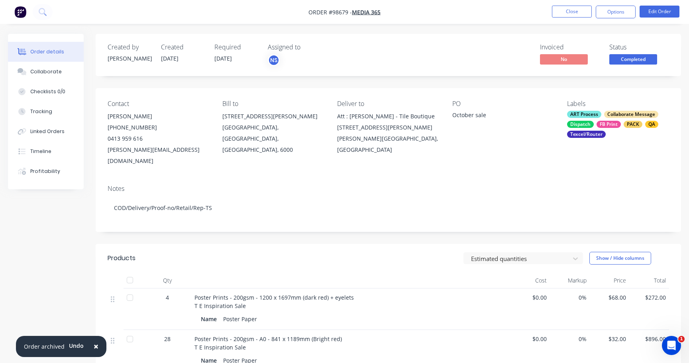
click at [595, 120] on div "ART Process Collaborate Message Dispatch FB Print PACK QA Texcel/Router" at bounding box center [618, 124] width 102 height 27
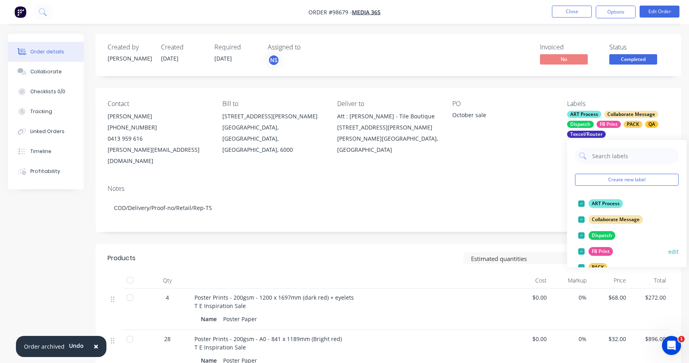
scroll to position [143, 0]
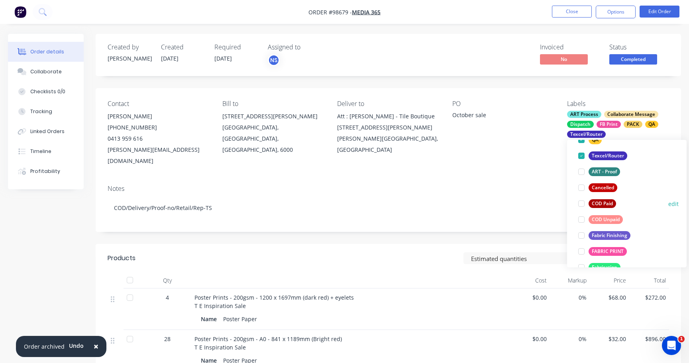
click at [580, 203] on div at bounding box center [581, 204] width 16 height 16
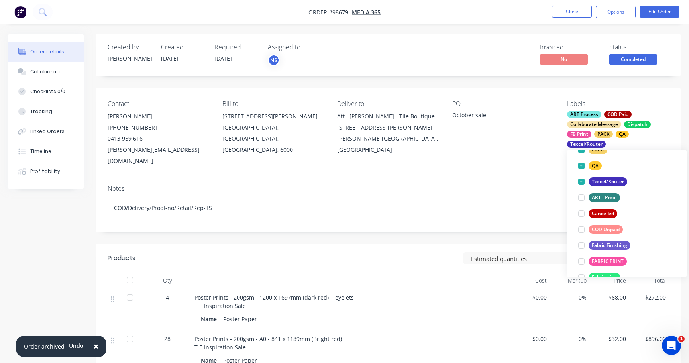
scroll to position [16, 0]
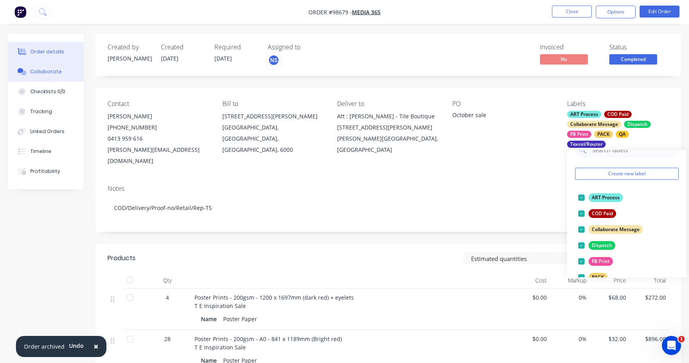
click at [60, 71] on button "Collaborate" at bounding box center [46, 72] width 76 height 20
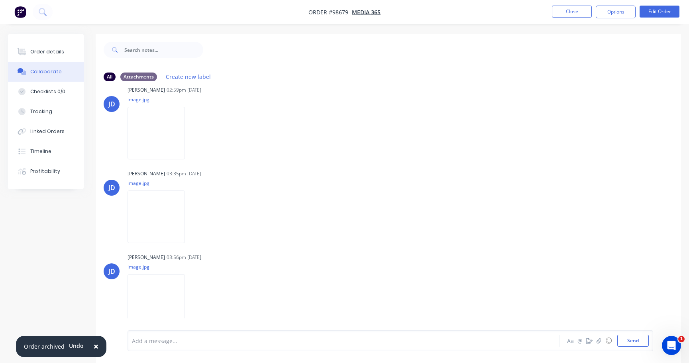
click at [366, 344] on div at bounding box center [325, 341] width 387 height 8
click at [60, 51] on div "Order details" at bounding box center [47, 51] width 34 height 7
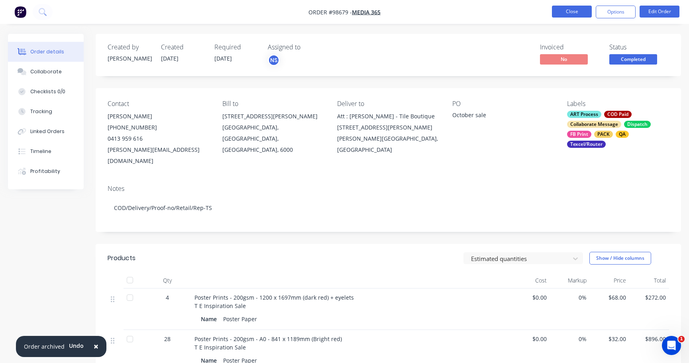
click at [569, 12] on button "Close" at bounding box center [572, 12] width 40 height 12
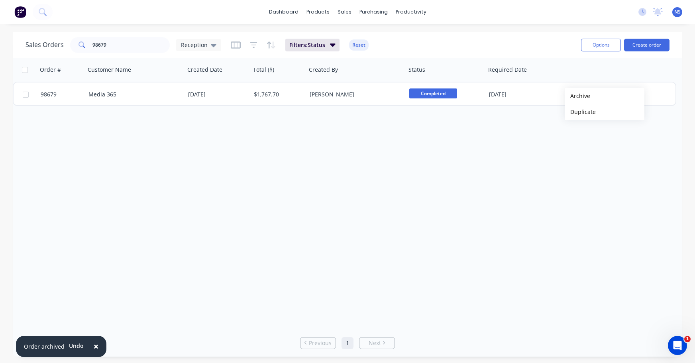
click at [577, 96] on button "Archive" at bounding box center [604, 96] width 80 height 16
